Goal: Task Accomplishment & Management: Use online tool/utility

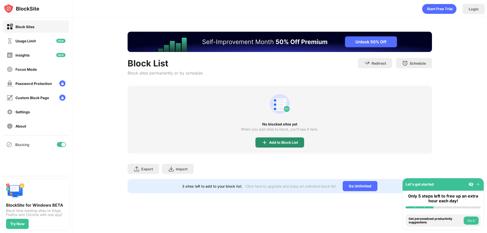
click at [276, 141] on div "Add to Block List" at bounding box center [283, 143] width 29 height 4
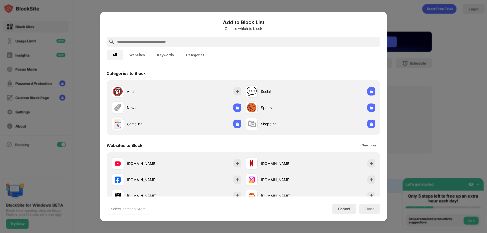
click at [230, 41] on input "text" at bounding box center [248, 42] width 262 height 6
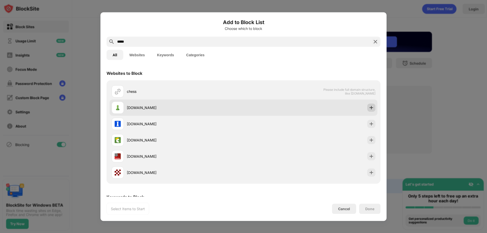
type input "*****"
click at [369, 109] on img at bounding box center [371, 107] width 5 height 5
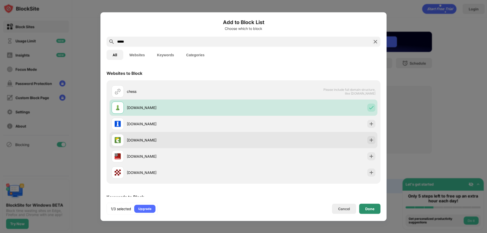
drag, startPoint x: 368, startPoint y: 206, endPoint x: 340, endPoint y: 147, distance: 65.5
click at [368, 205] on div "Done" at bounding box center [369, 209] width 21 height 10
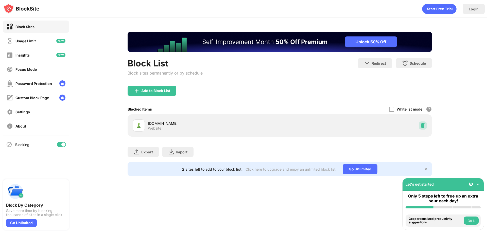
click at [423, 126] on img at bounding box center [422, 125] width 5 height 5
